Goal: Task Accomplishment & Management: Use online tool/utility

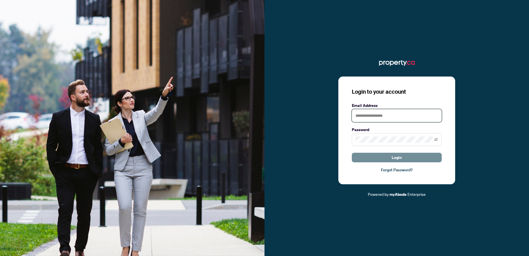
type input "**********"
click at [382, 156] on button "Login" at bounding box center [397, 158] width 90 height 10
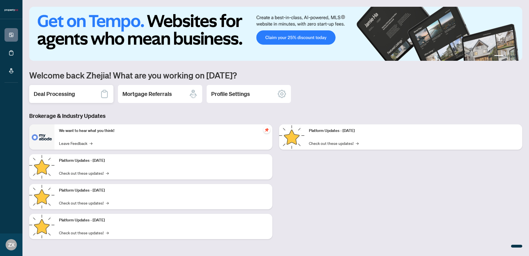
click at [70, 93] on h2 "Deal Processing" at bounding box center [54, 94] width 41 height 8
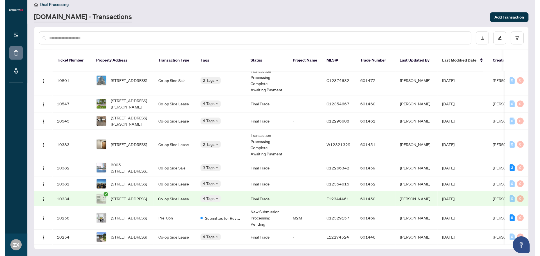
scroll to position [144, 0]
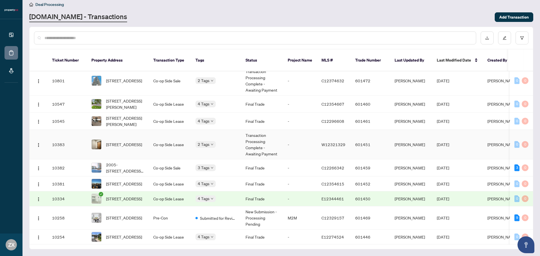
click at [151, 130] on td "Co-op Side Lease" at bounding box center [170, 145] width 42 height 30
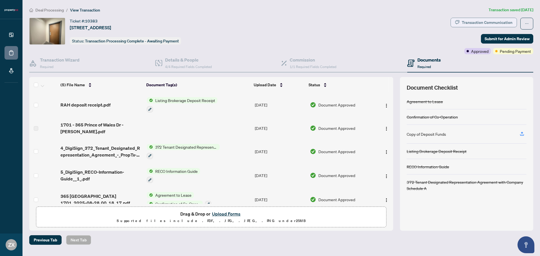
click at [485, 22] on div "Transaction Communication" at bounding box center [486, 22] width 51 height 9
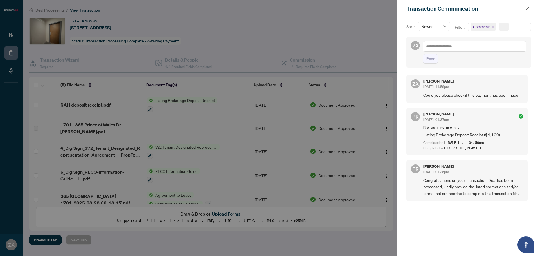
click at [221, 27] on div at bounding box center [270, 128] width 540 height 256
click at [529, 10] on button "button" at bounding box center [526, 8] width 7 height 7
